Goal: Information Seeking & Learning: Learn about a topic

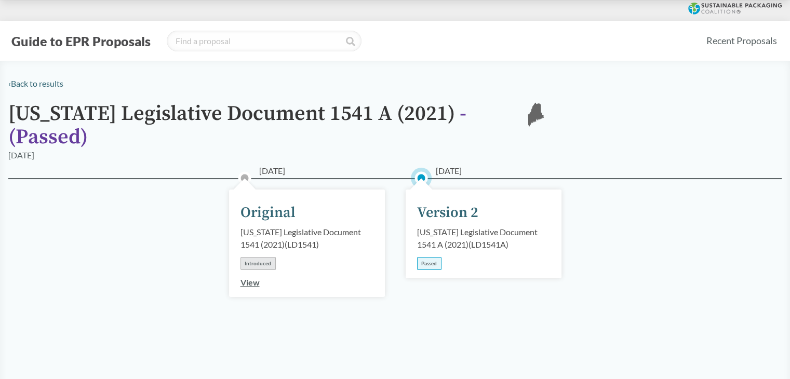
click at [425, 257] on div "Passed" at bounding box center [429, 263] width 24 height 13
click at [432, 226] on div "[US_STATE] Legislative Document 1541 A (2021) ( LD1541A )" at bounding box center [483, 238] width 133 height 25
click at [439, 190] on div "[DATE] Version 2 [US_STATE] Legislative Document 1541 A (2021) ( LD1541A ) Pass…" at bounding box center [484, 234] width 156 height 89
click at [412, 168] on circle at bounding box center [421, 178] width 21 height 21
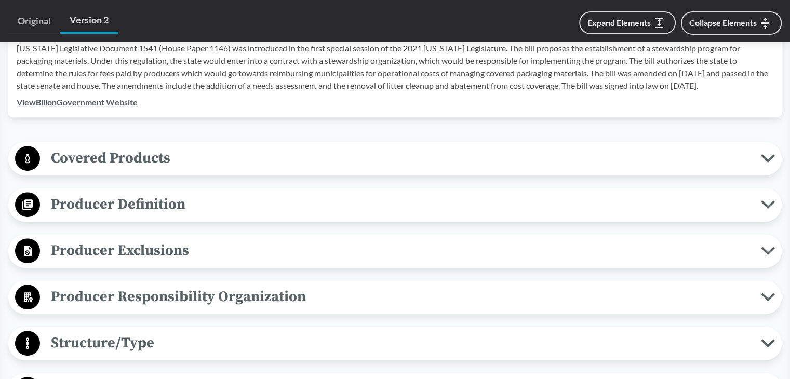
scroll to position [260, 0]
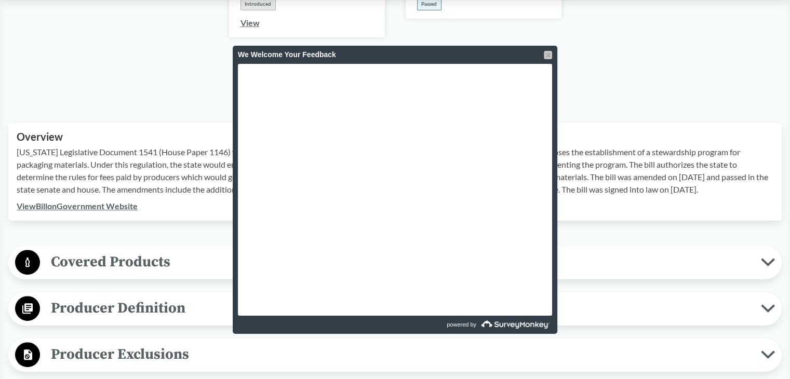
click at [551, 52] on div at bounding box center [548, 55] width 8 height 8
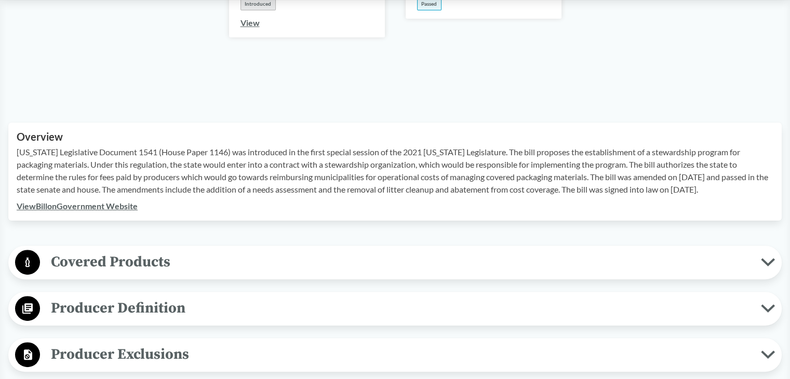
click at [227, 250] on span "Covered Products" at bounding box center [400, 261] width 721 height 23
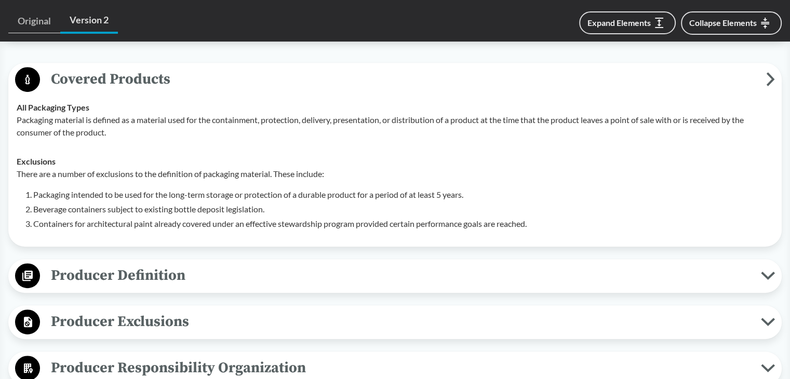
scroll to position [520, 0]
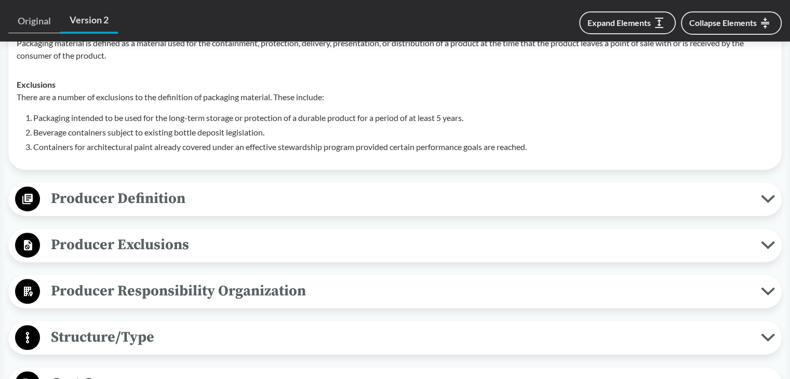
click at [233, 190] on span "Producer Definition" at bounding box center [400, 198] width 721 height 23
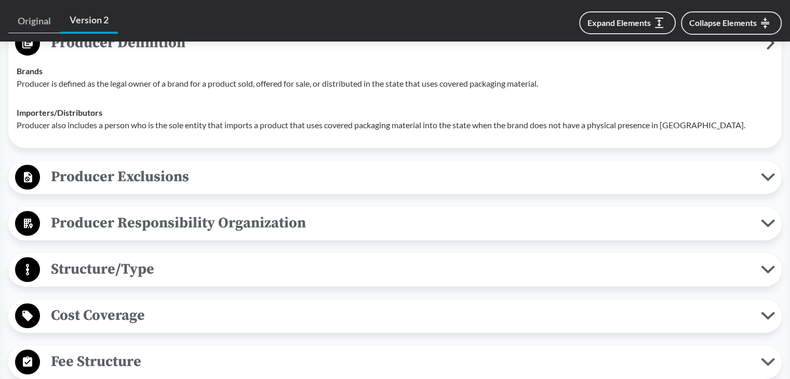
click at [242, 165] on span "Producer Exclusions" at bounding box center [400, 176] width 721 height 23
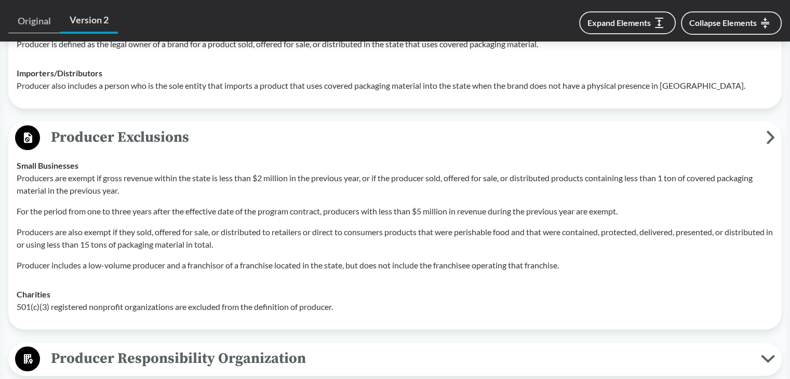
scroll to position [832, 0]
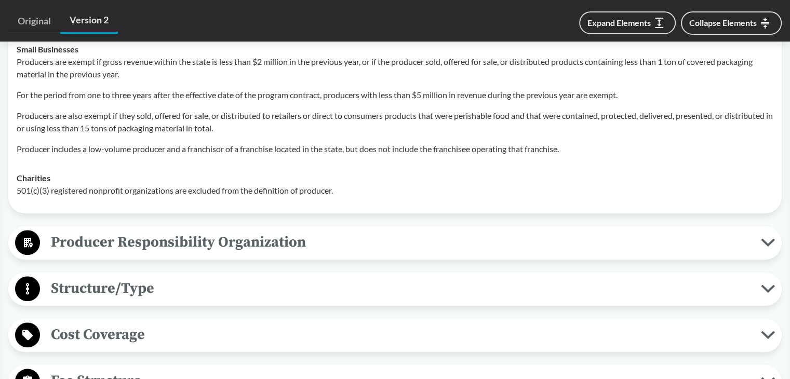
click at [400, 231] on span "Producer Responsibility Organization" at bounding box center [400, 242] width 721 height 23
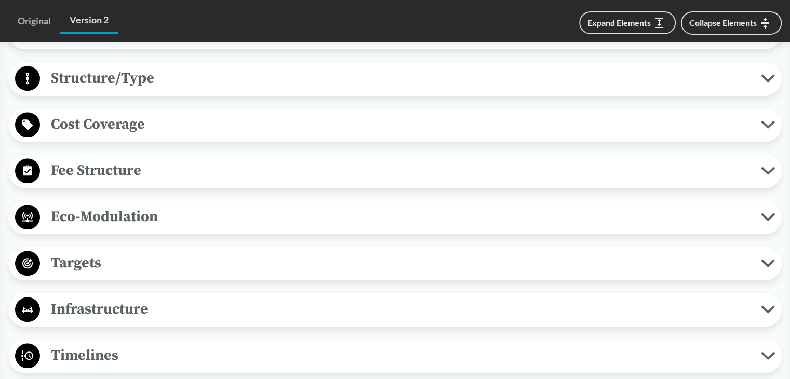
scroll to position [1247, 0]
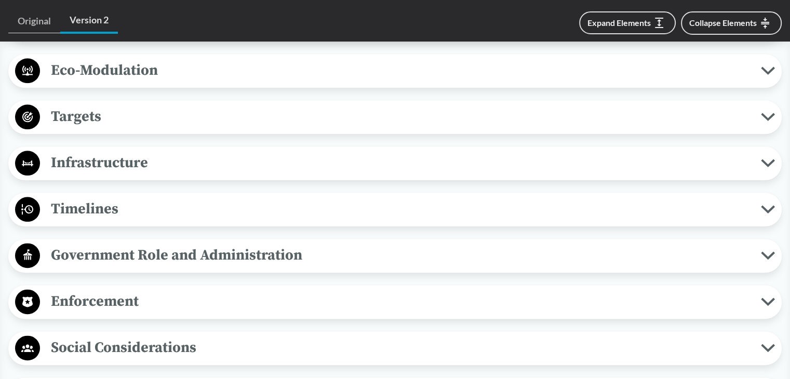
click at [240, 114] on div "Targets Rate Targets The program goals must include recycling access and collec…" at bounding box center [395, 117] width 774 height 34
click at [240, 109] on span "Targets" at bounding box center [400, 116] width 721 height 23
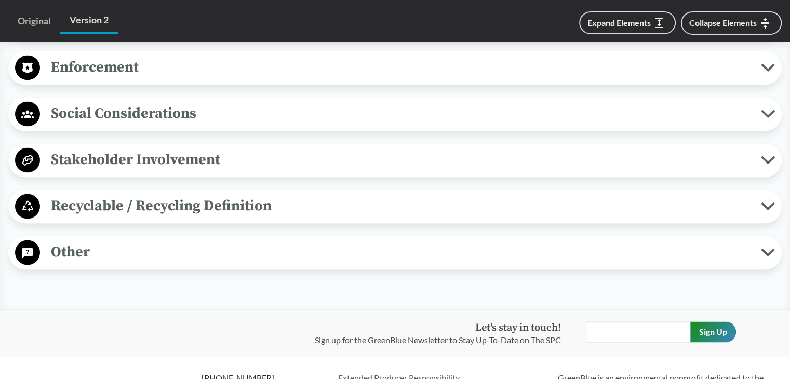
scroll to position [688, 0]
